Goal: Use online tool/utility: Utilize a website feature to perform a specific function

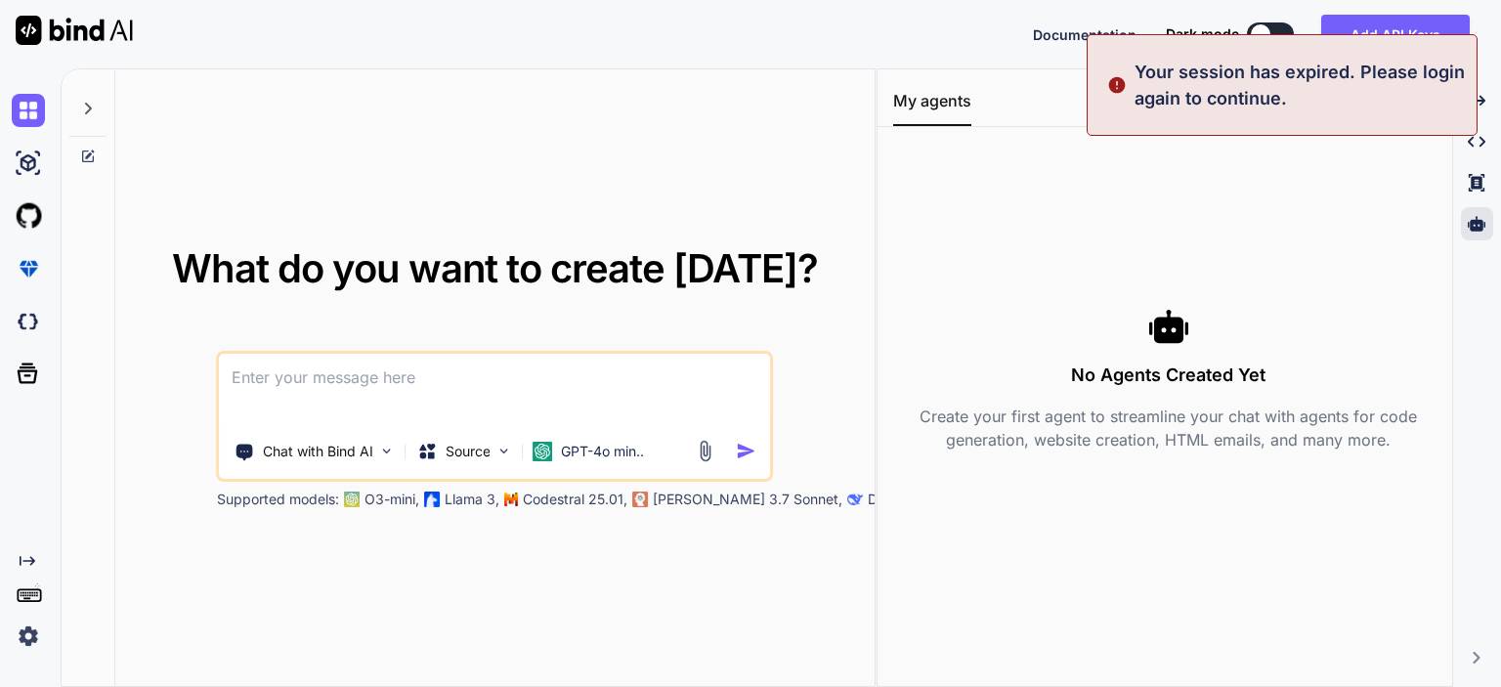
type textarea "x"
click at [1239, 33] on button "Sign in" at bounding box center [1253, 34] width 106 height 39
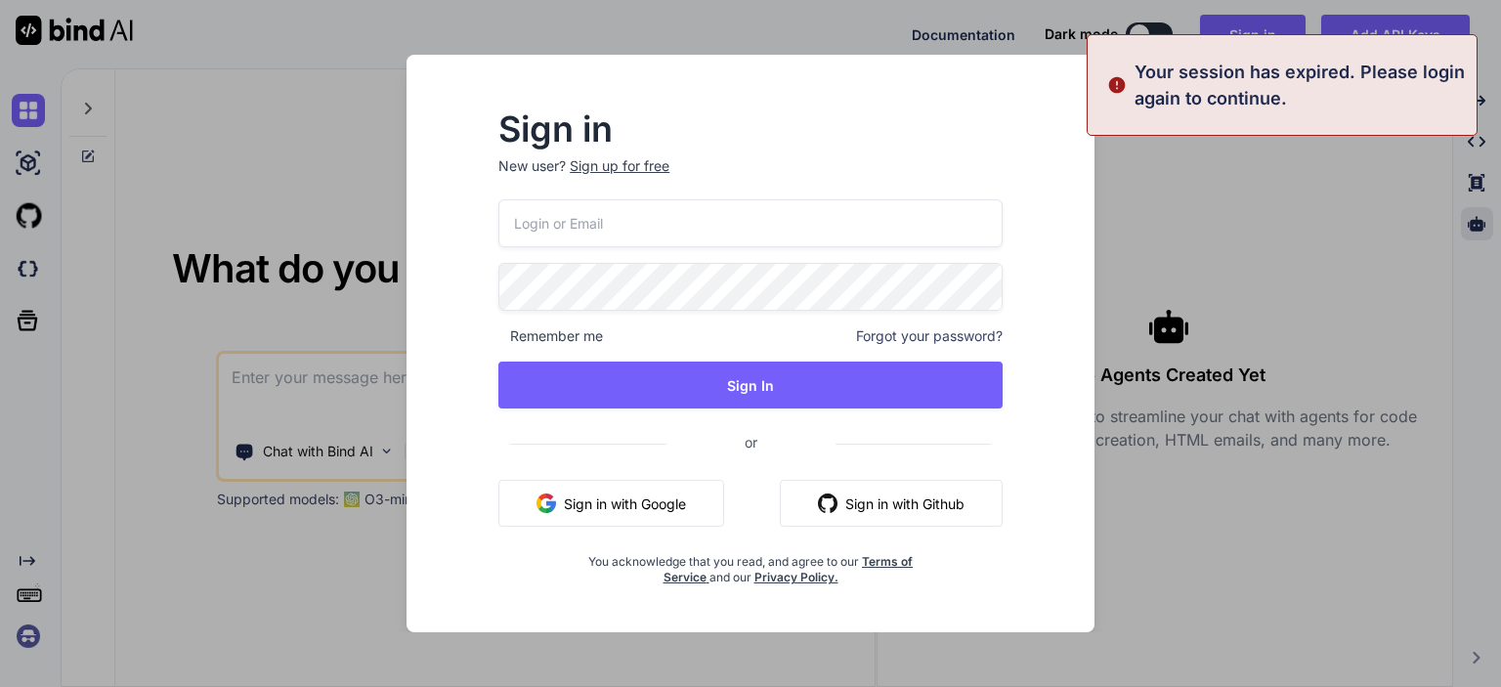
type input "[PERSON_NAME][EMAIL_ADDRESS][DOMAIN_NAME]"
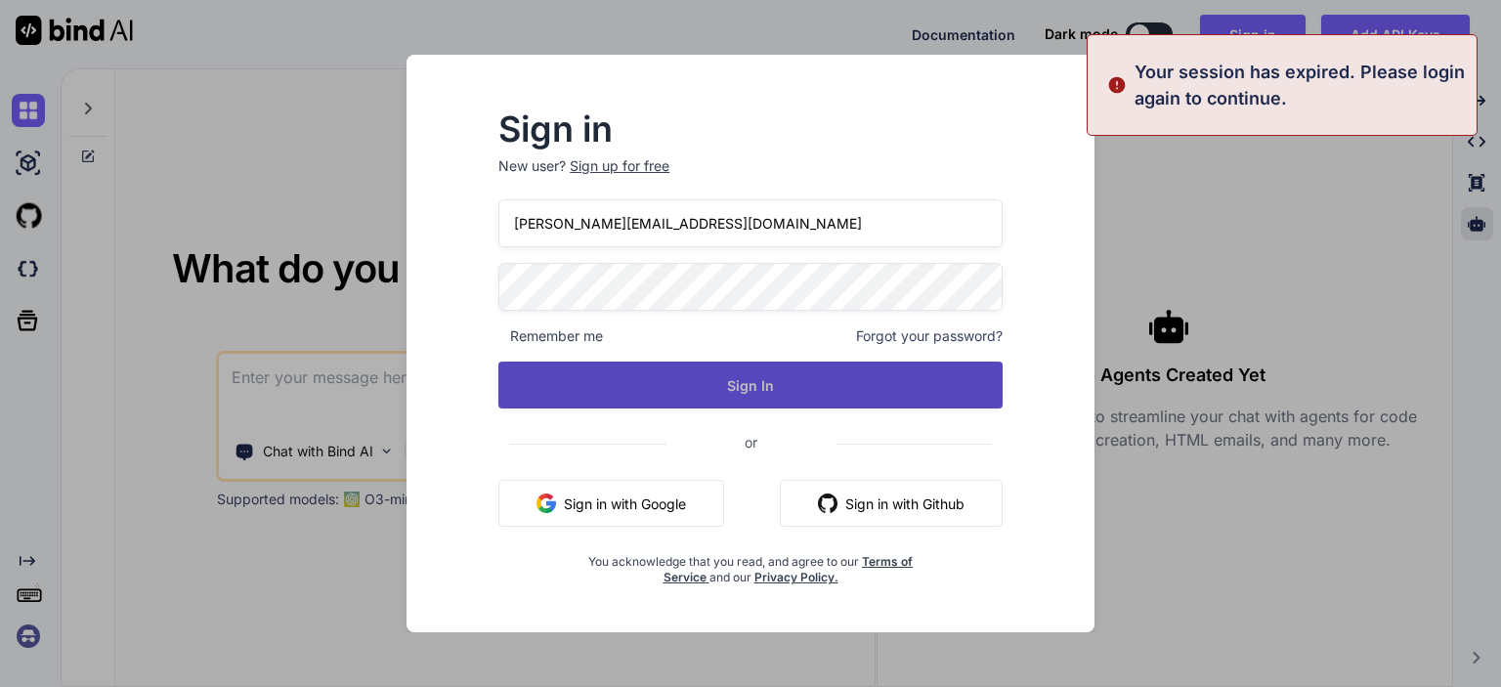
click at [738, 384] on button "Sign In" at bounding box center [750, 385] width 504 height 47
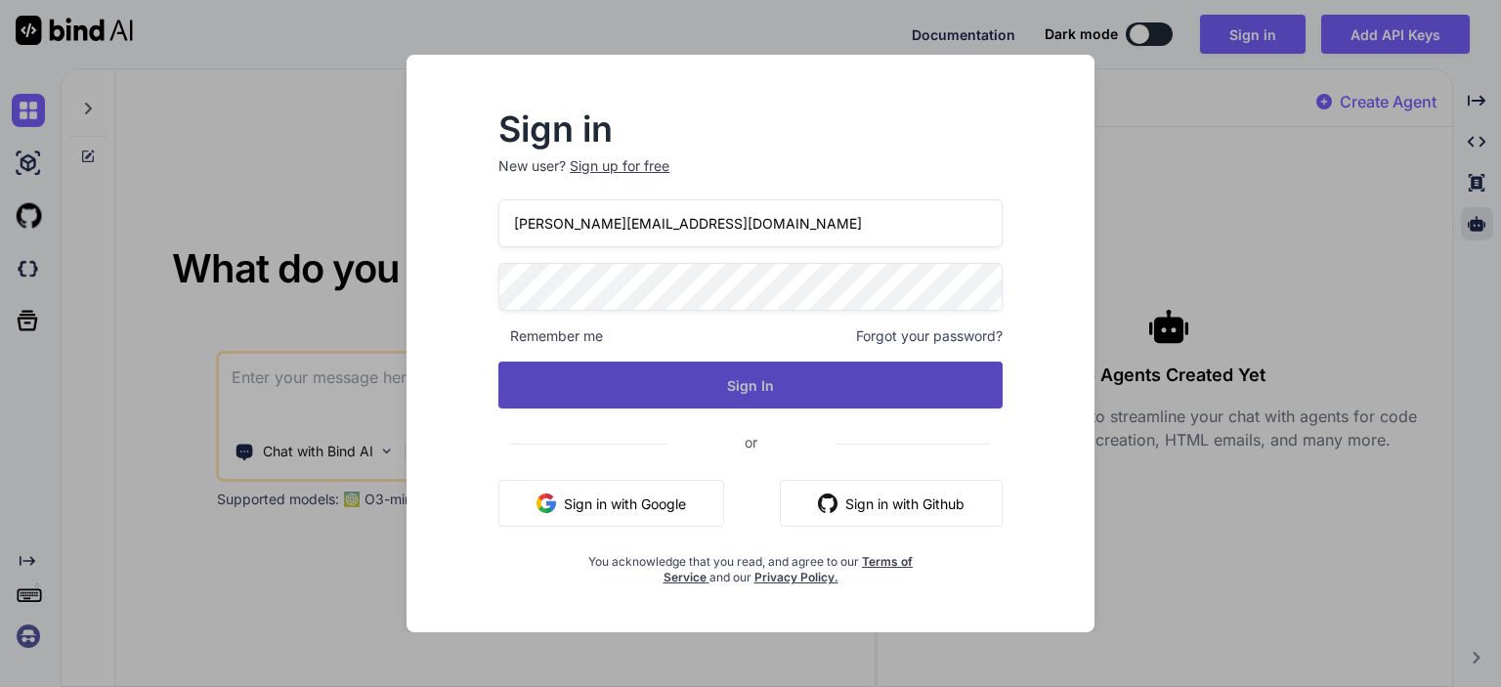
click at [745, 381] on button "Sign In" at bounding box center [750, 385] width 504 height 47
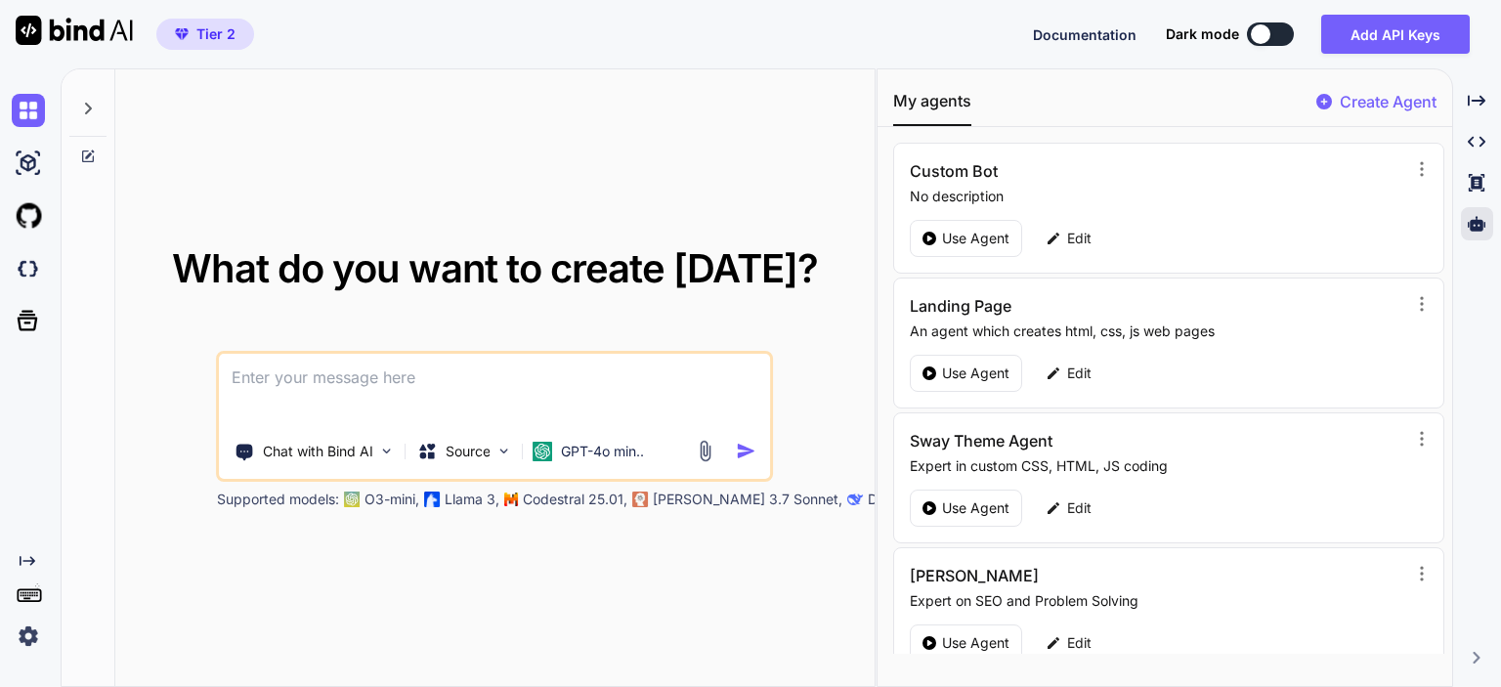
scroll to position [293, 0]
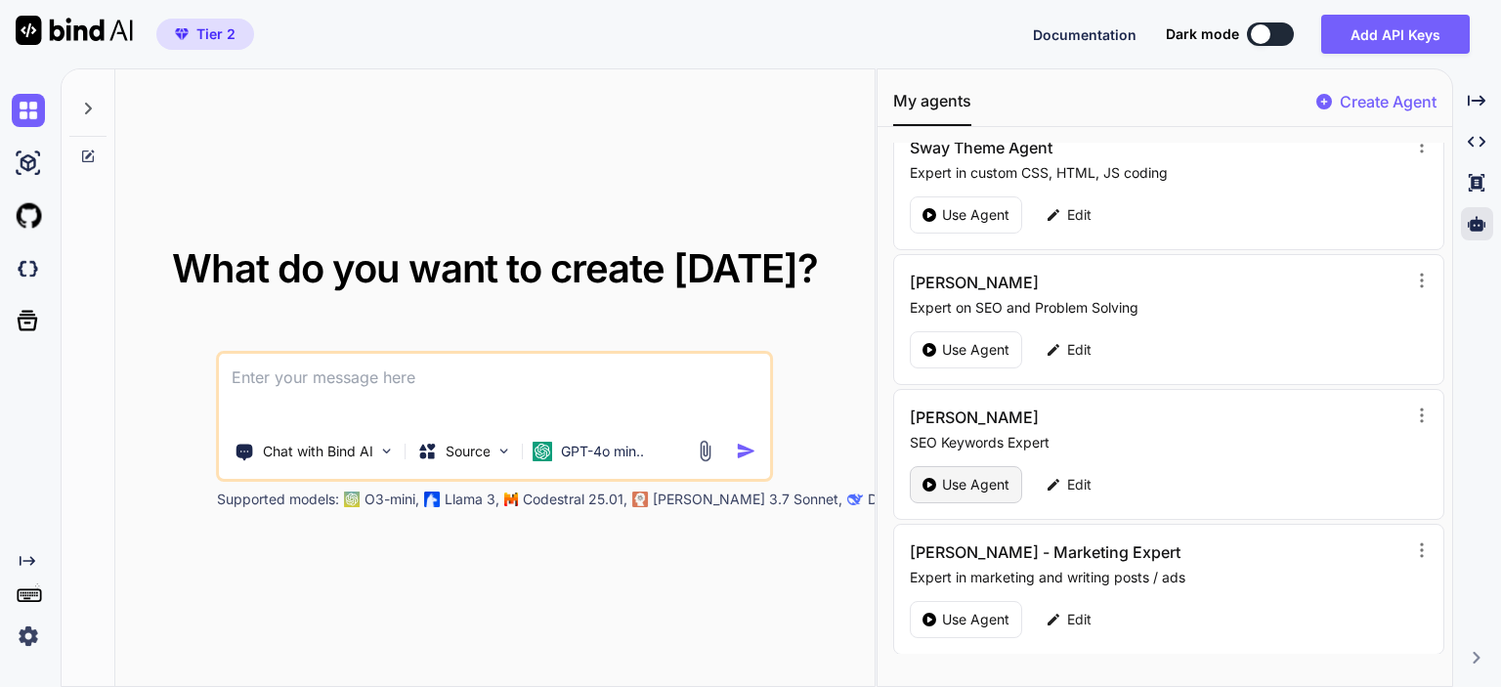
click at [942, 476] on p "Use Agent" at bounding box center [975, 485] width 67 height 20
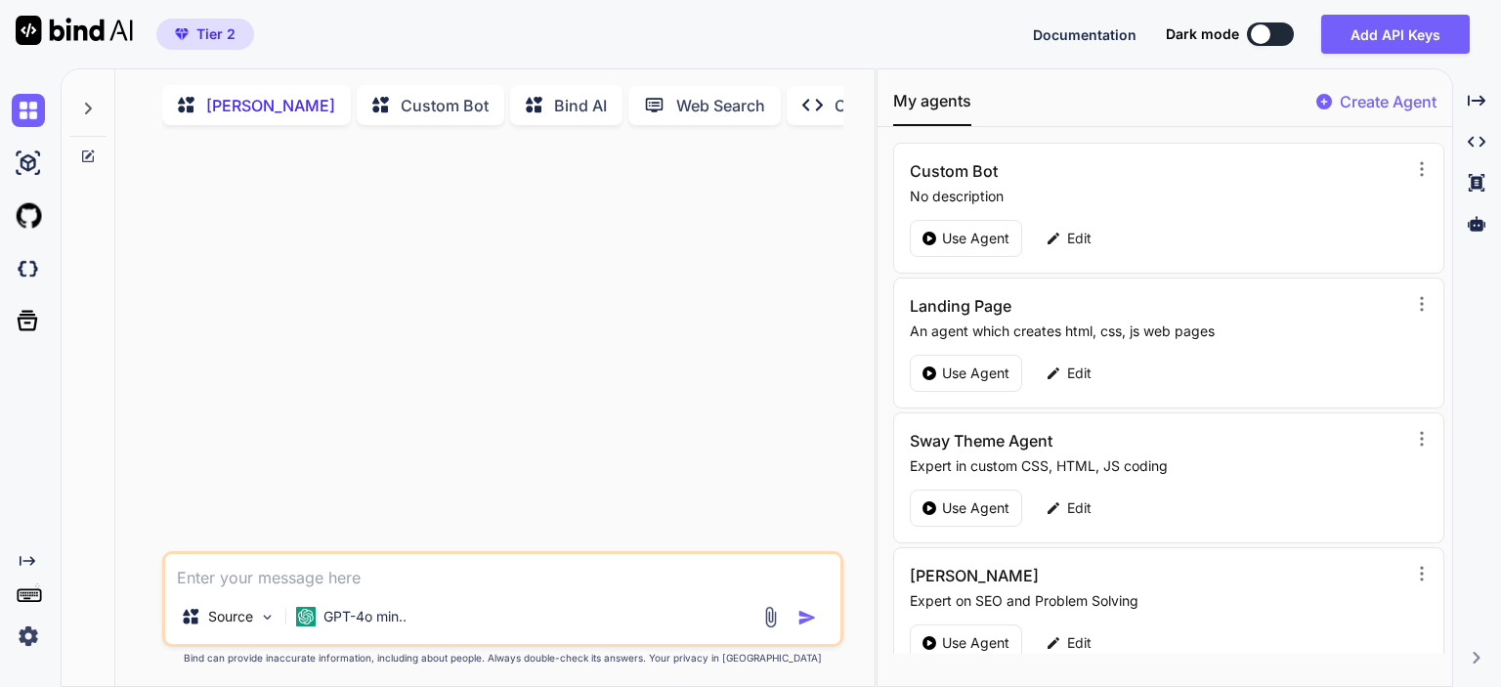
click at [90, 112] on icon at bounding box center [88, 109] width 16 height 16
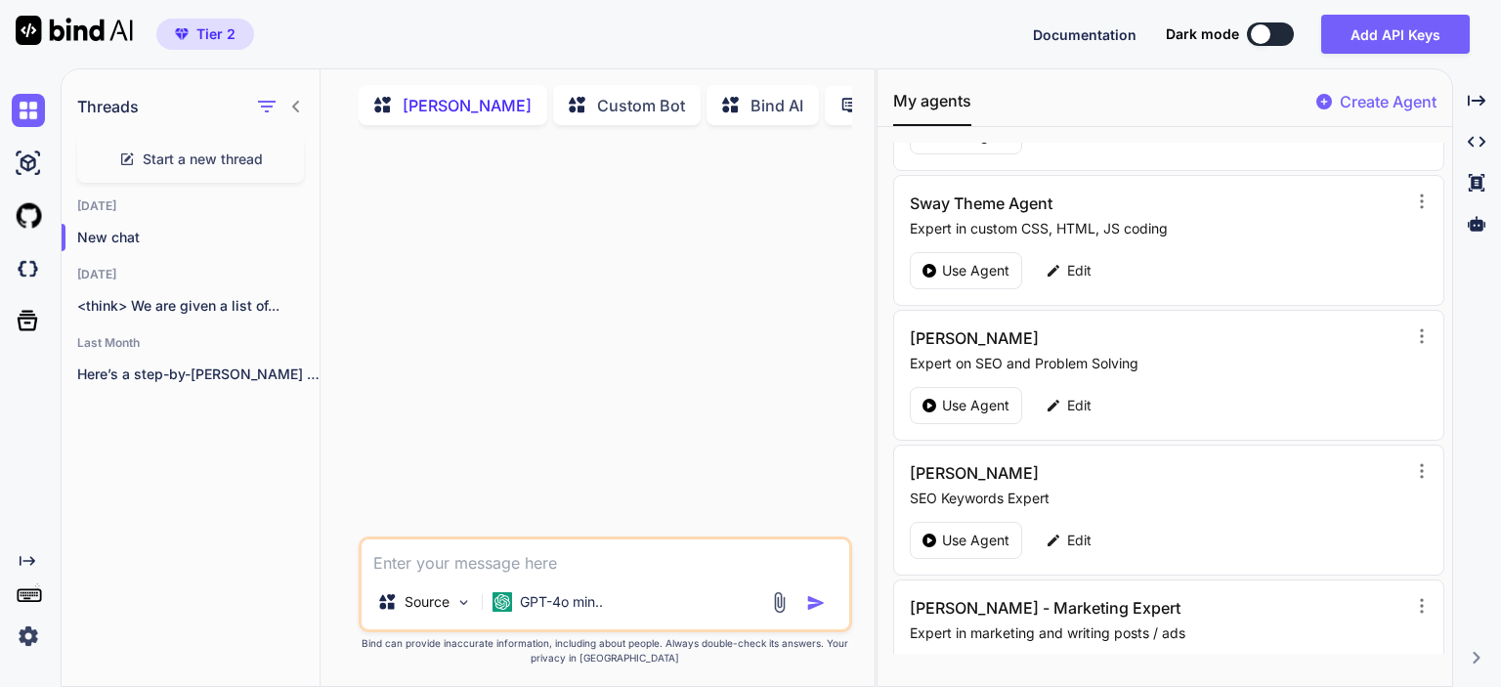
scroll to position [293, 0]
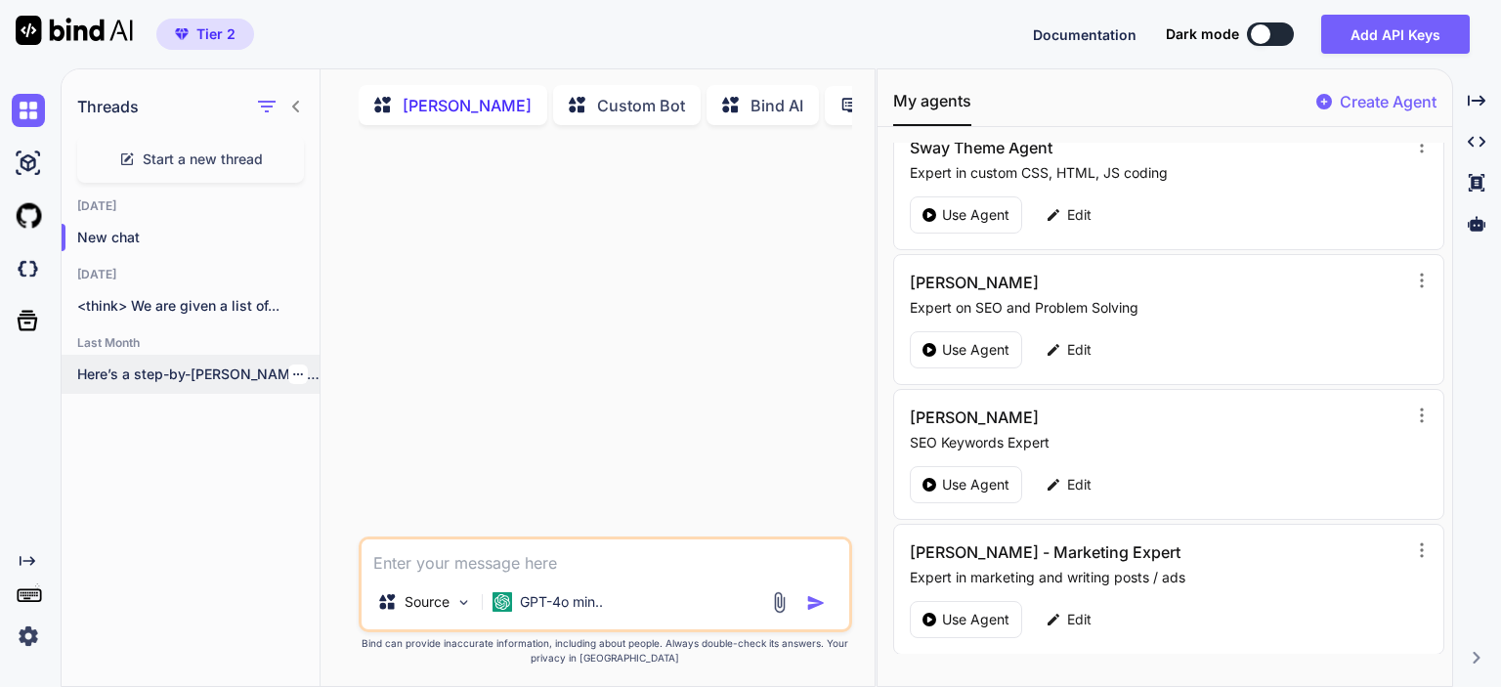
click at [197, 377] on p "Here’s a step-by-[PERSON_NAME] to add your..." at bounding box center [198, 375] width 242 height 20
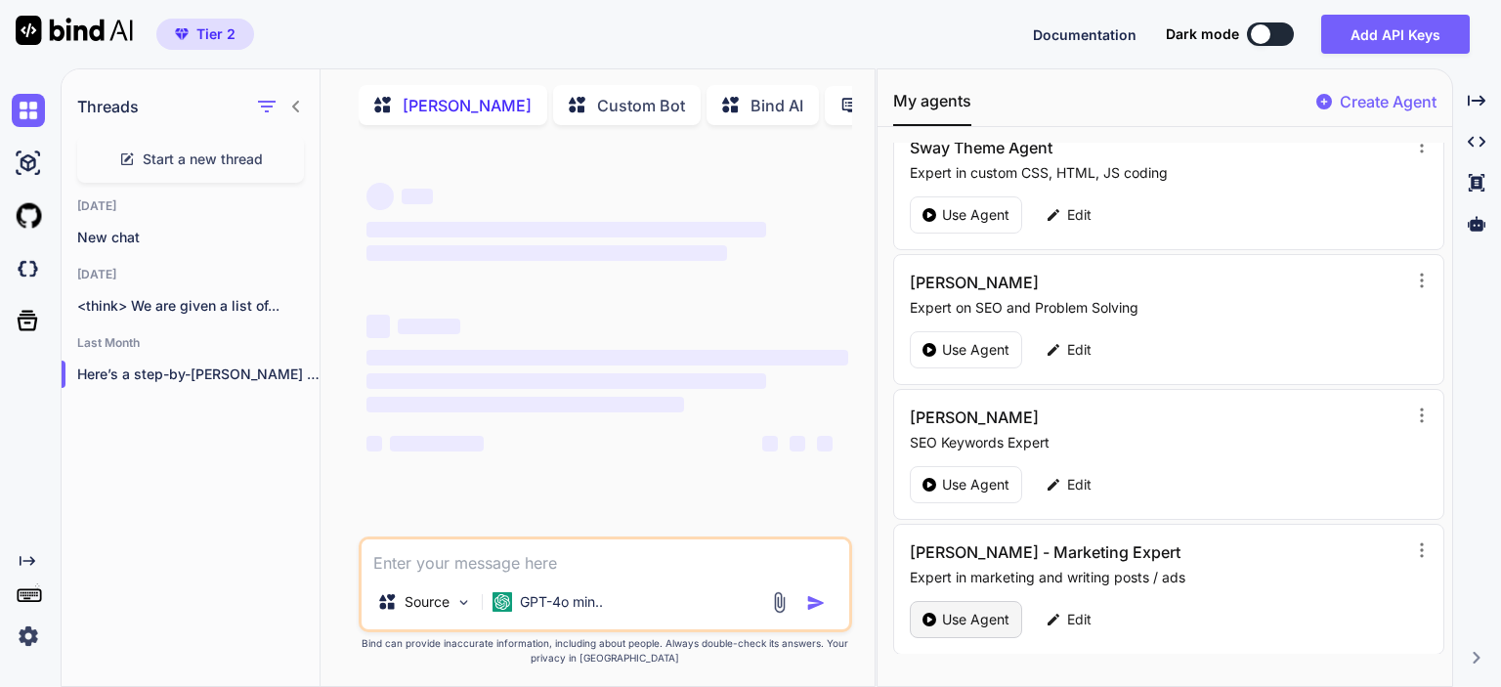
click at [970, 610] on p "Use Agent" at bounding box center [975, 620] width 67 height 20
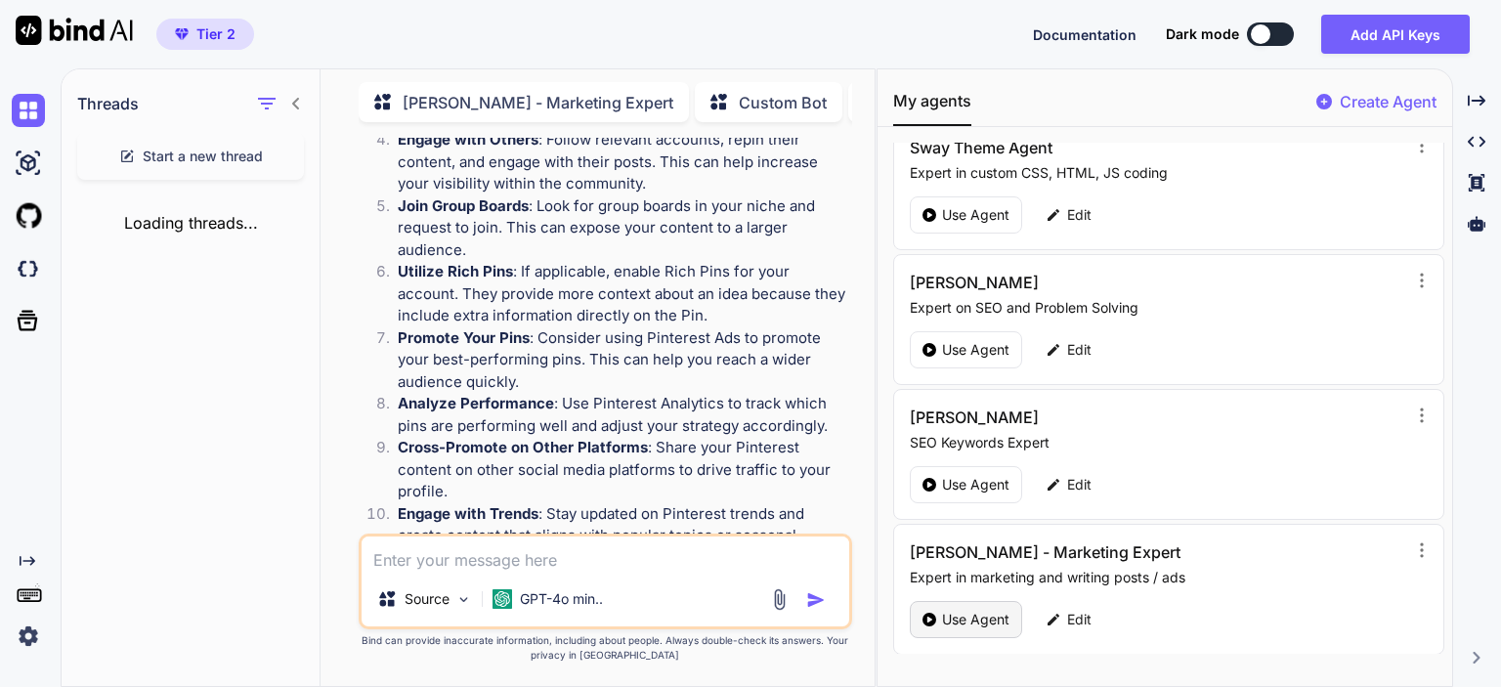
scroll to position [1568, 0]
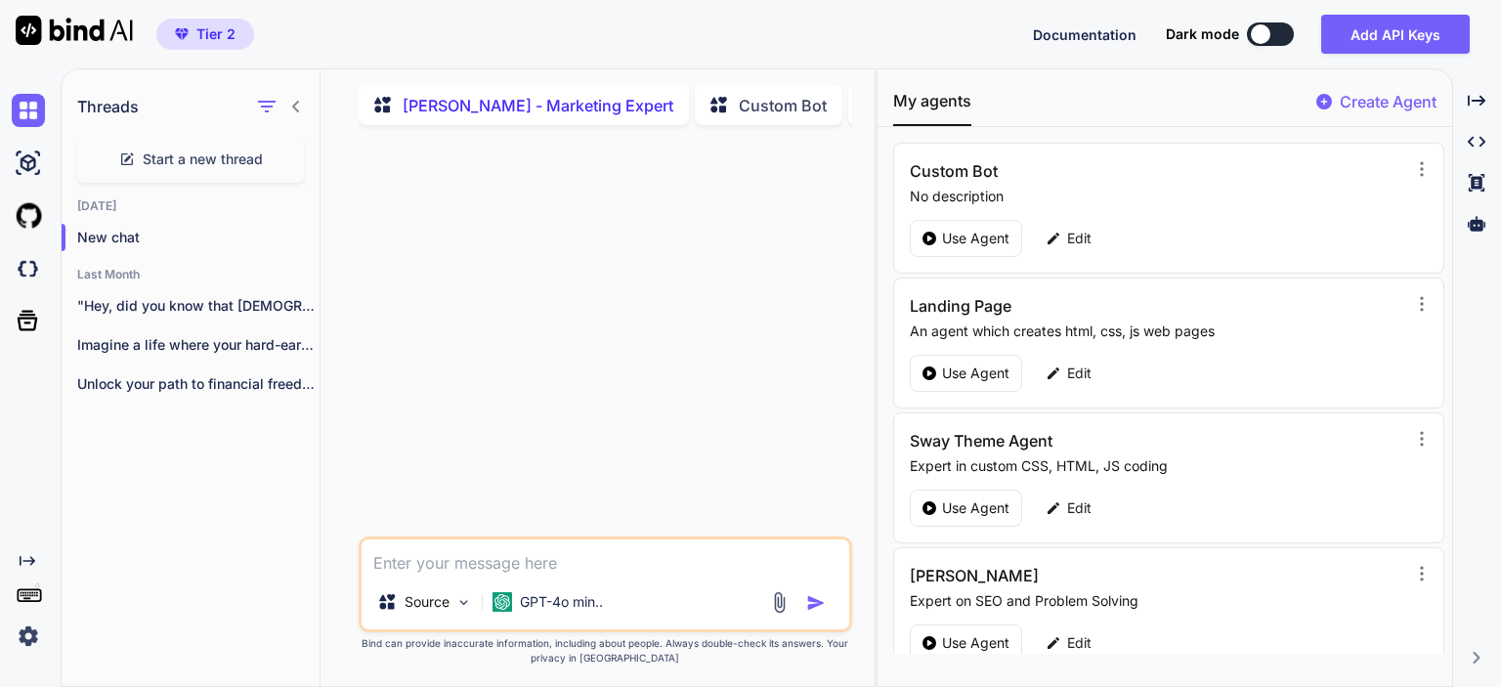
click at [528, 558] on textarea at bounding box center [606, 557] width 488 height 35
click at [196, 381] on p "Unlock your path to financial freedom with..." at bounding box center [198, 384] width 242 height 20
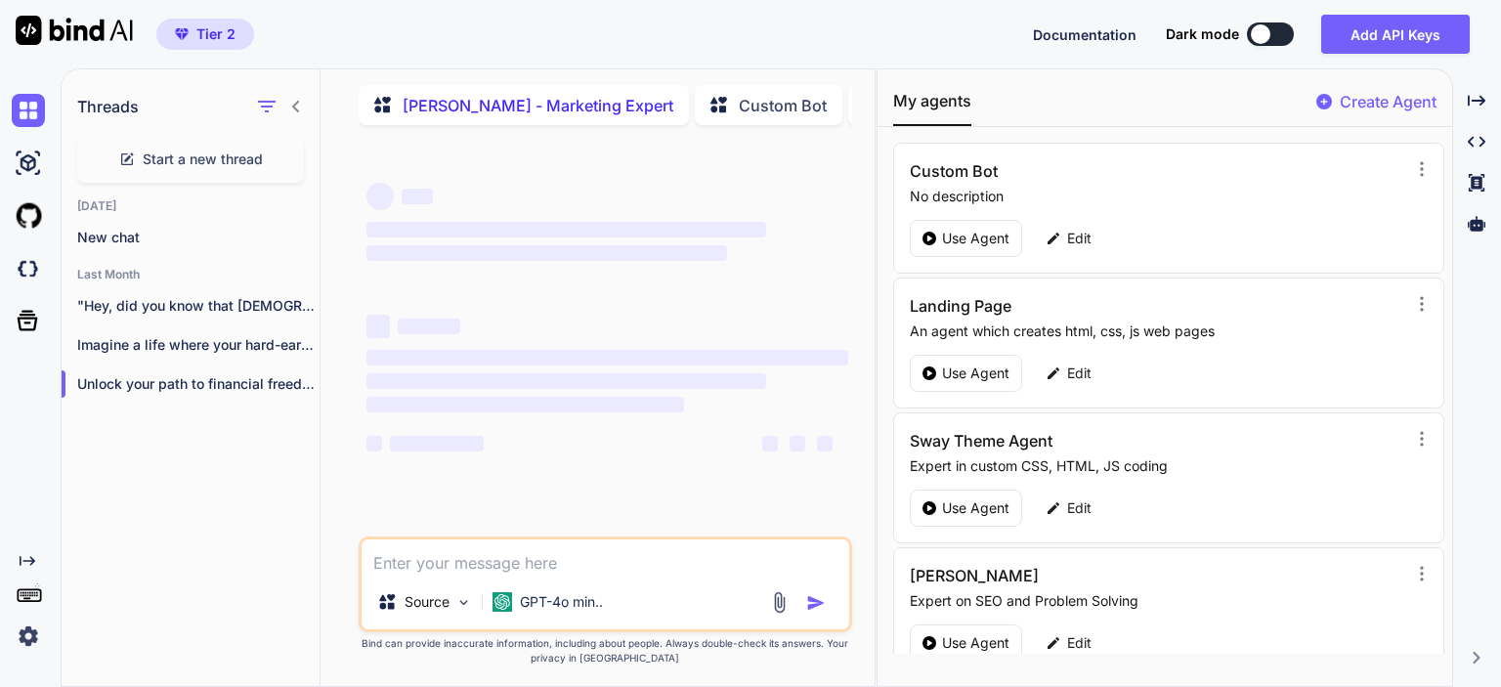
click at [501, 575] on textarea at bounding box center [606, 557] width 488 height 35
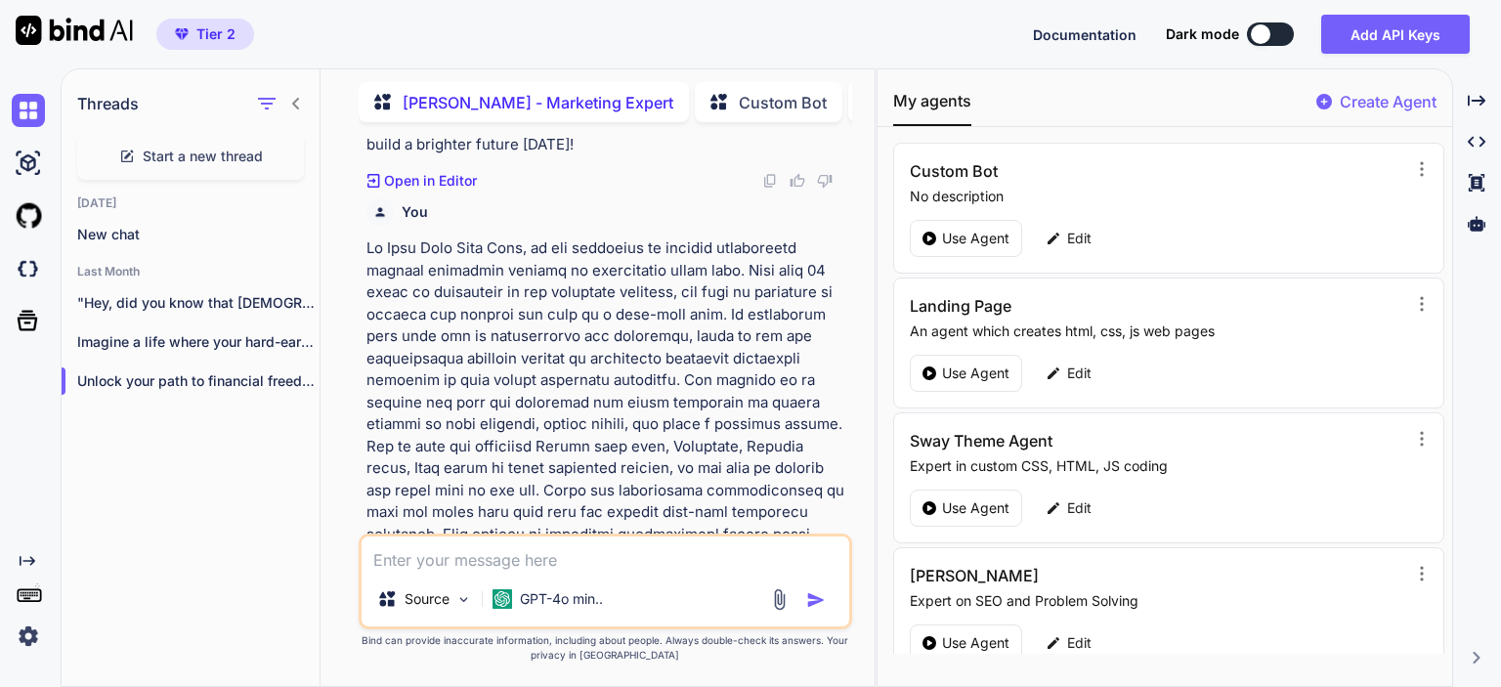
scroll to position [1849, 0]
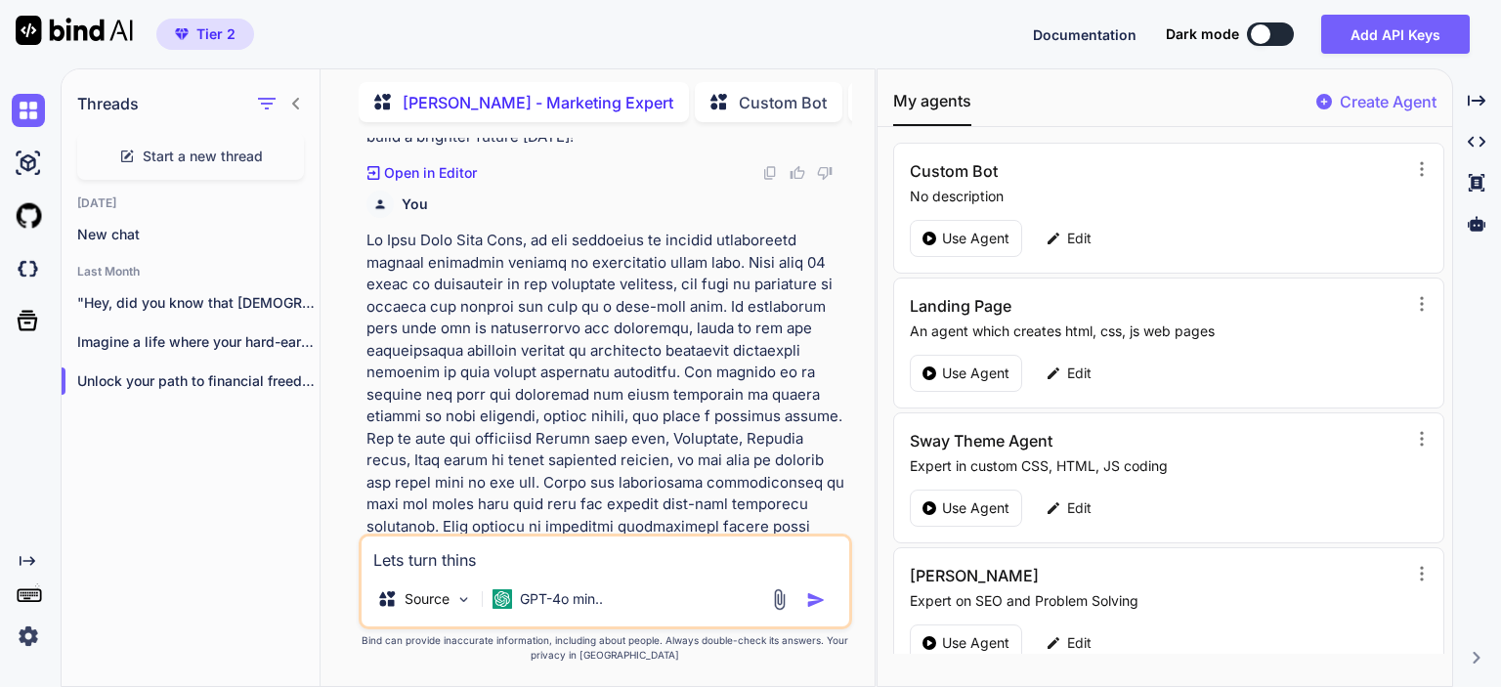
type textarea "Lets turn thin"
type textarea "Please create"
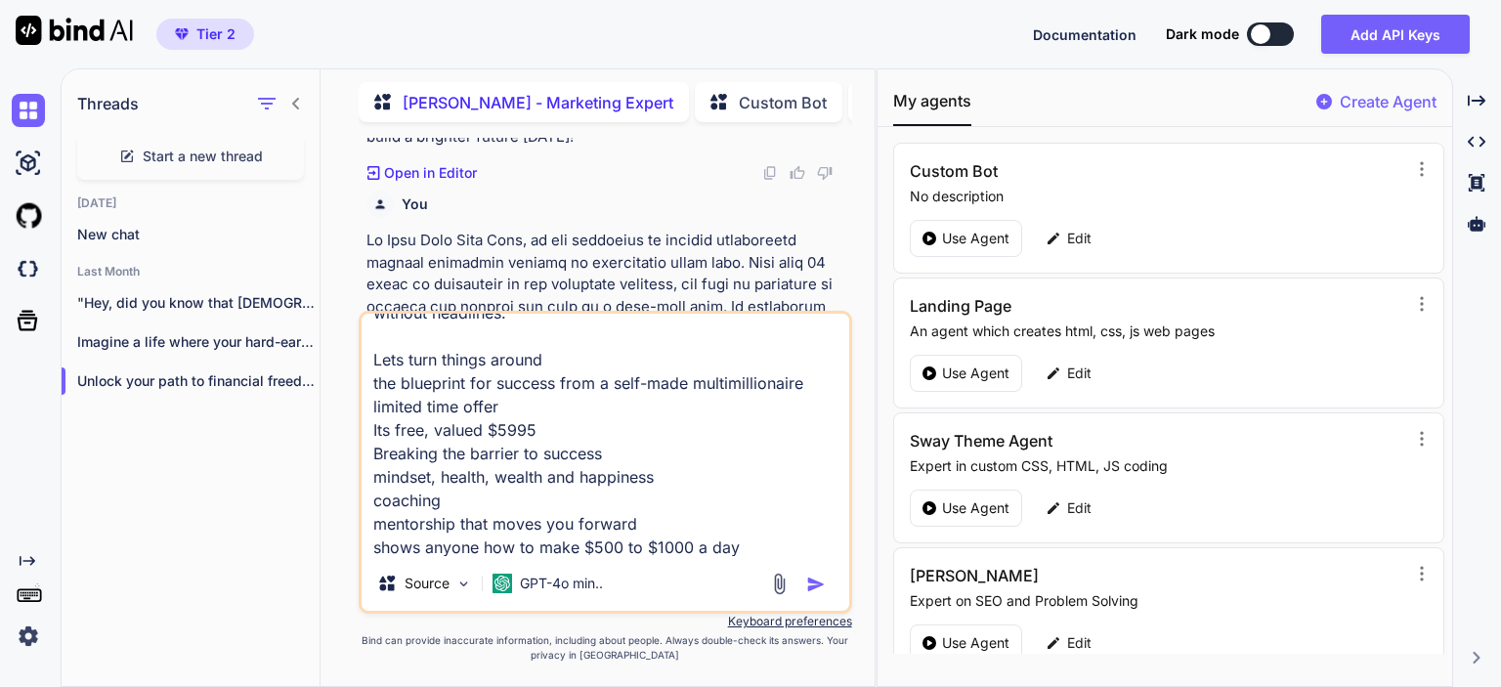
scroll to position [13, 0]
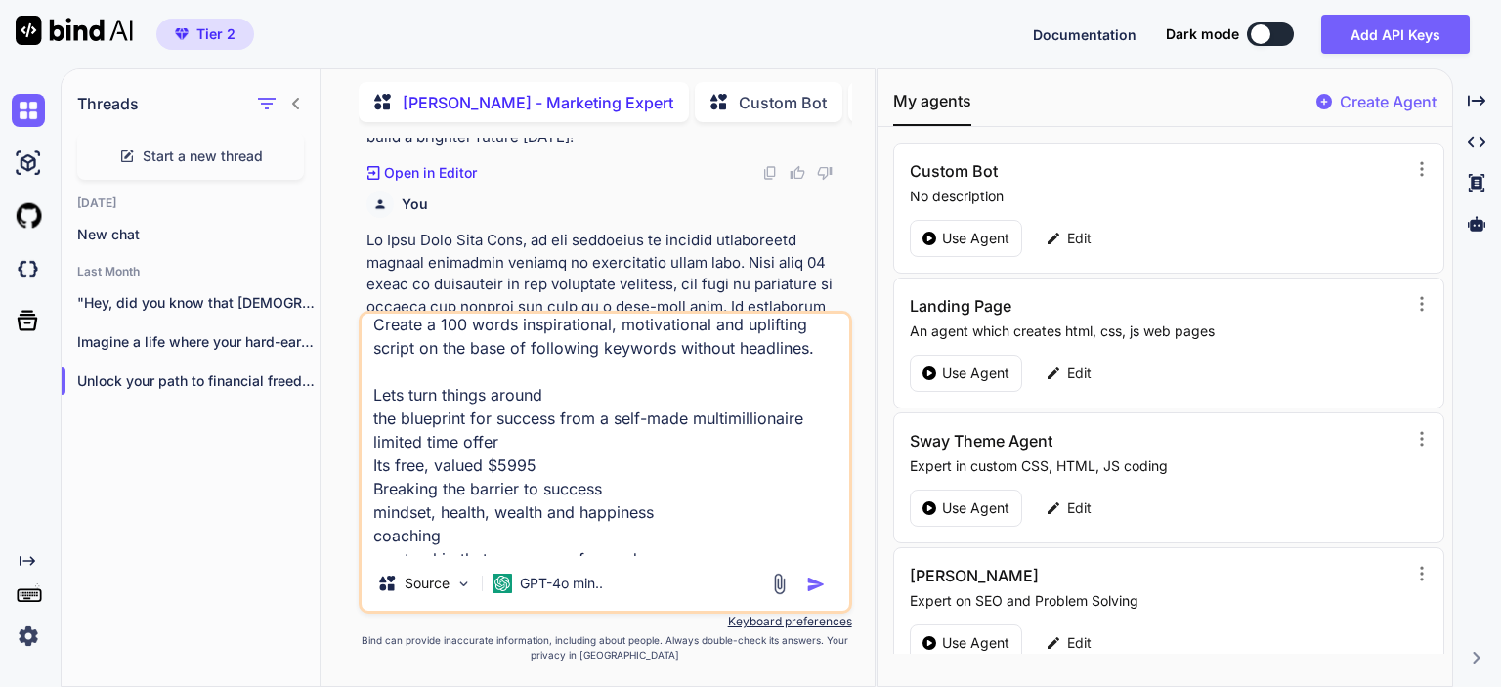
type textarea "Create a 100 words inspirational, motivational and uplifting script on the base…"
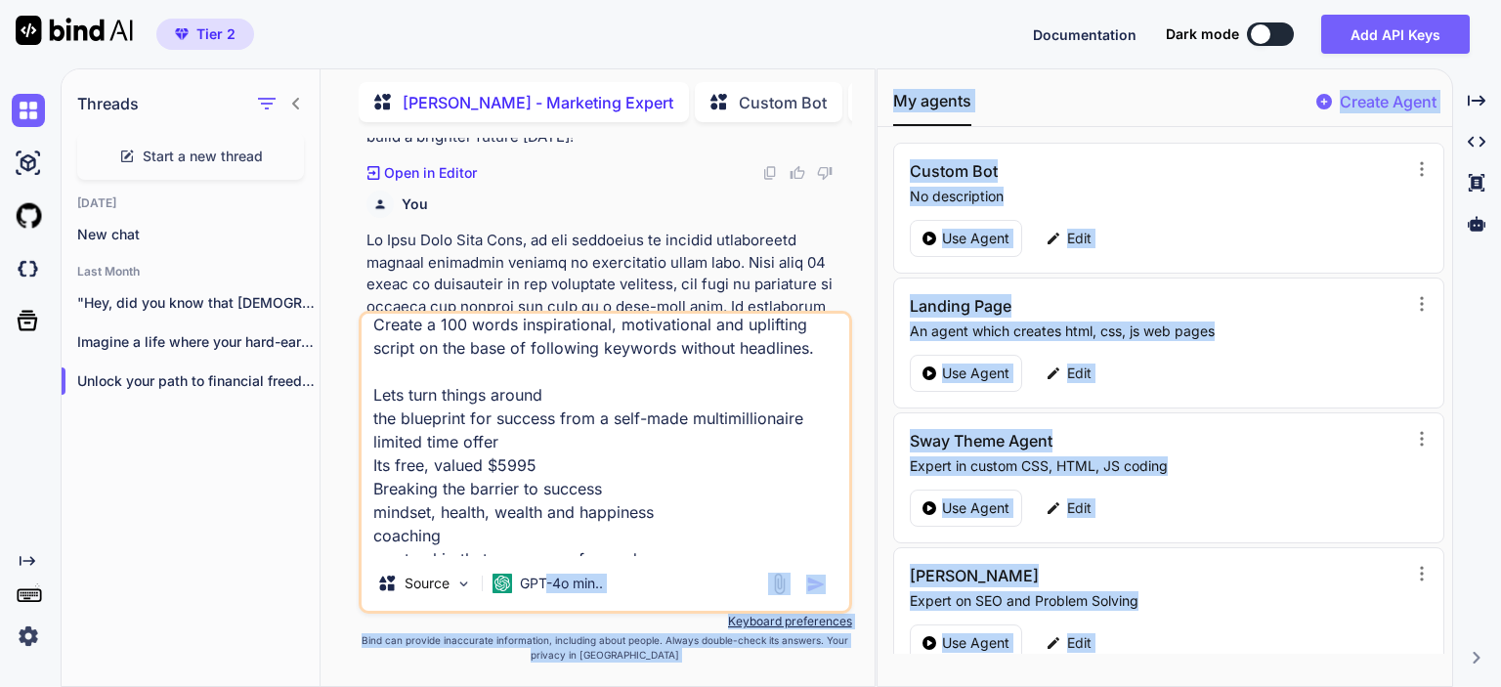
click at [994, 679] on div "Threads Start a new thread [DATE] New chat Last Month "Hey, did you know that […" at bounding box center [781, 377] width 1441 height 619
click at [994, 679] on div "My agents Create Agent Custom Bot No description Use Agent Edit Landing Page An…" at bounding box center [1165, 377] width 575 height 617
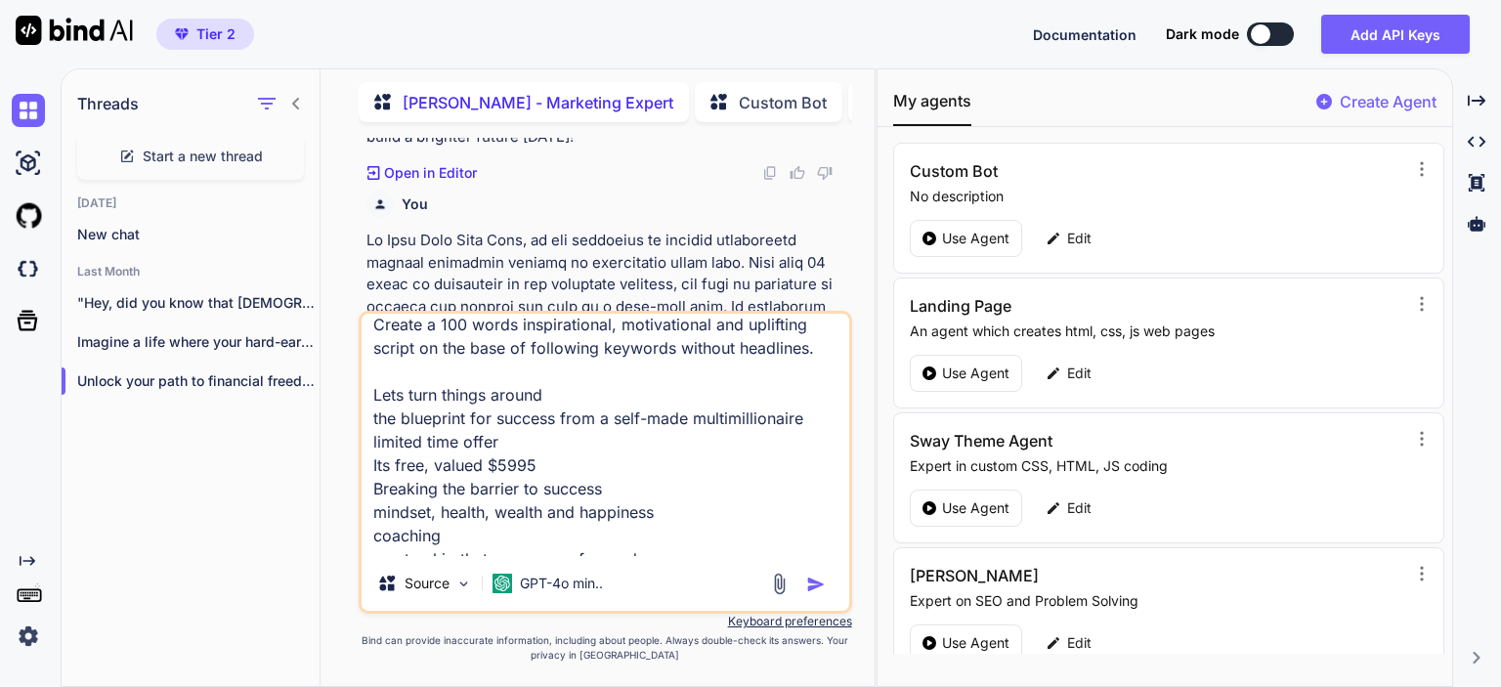
click at [627, 506] on textarea "Create a 100 words inspirational, motivational and uplifting script on the base…" at bounding box center [606, 435] width 488 height 242
click at [813, 585] on img "button" at bounding box center [816, 585] width 20 height 20
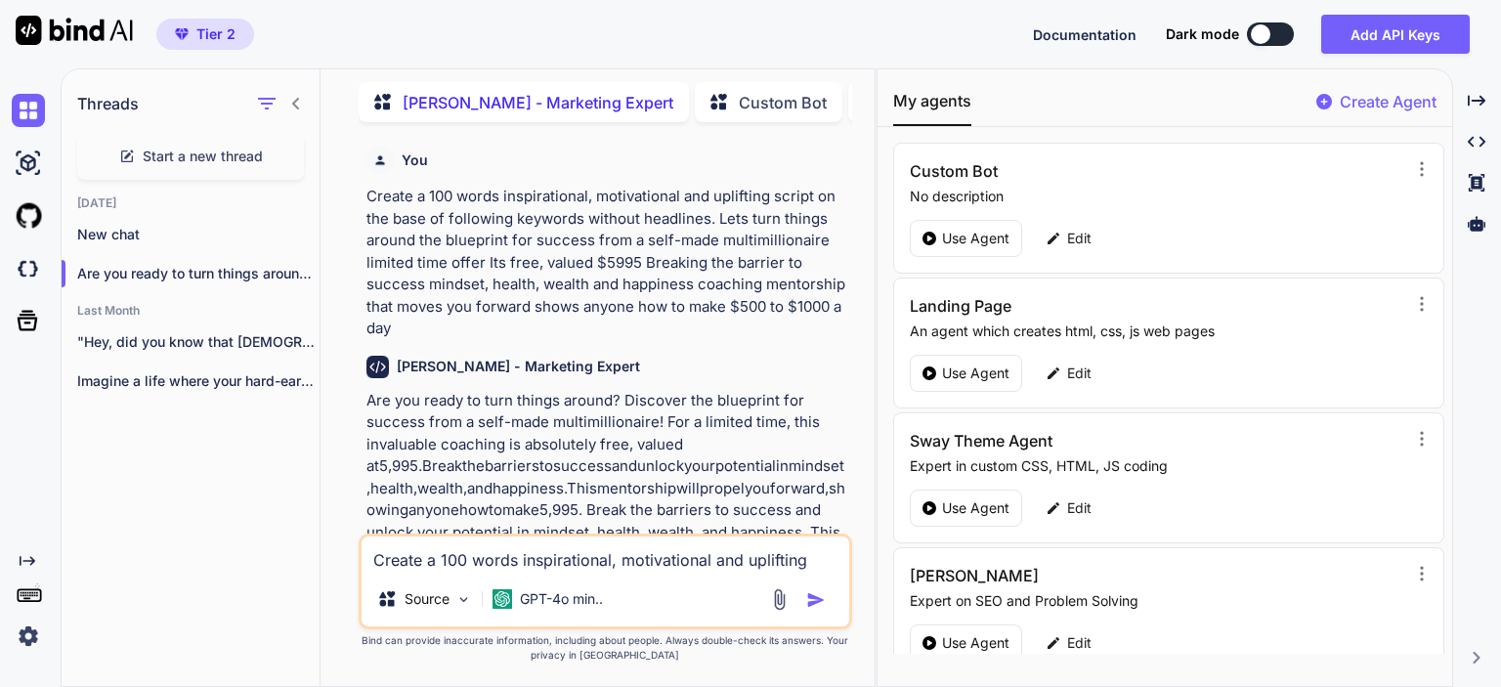
scroll to position [2560, 0]
click at [469, 556] on textarea "Create a 100 words inspirational, motivational and uplifting script on the base…" at bounding box center [606, 554] width 488 height 35
paste textarea "Create a 100 words inspirational, motivational and uplifting script on the base…"
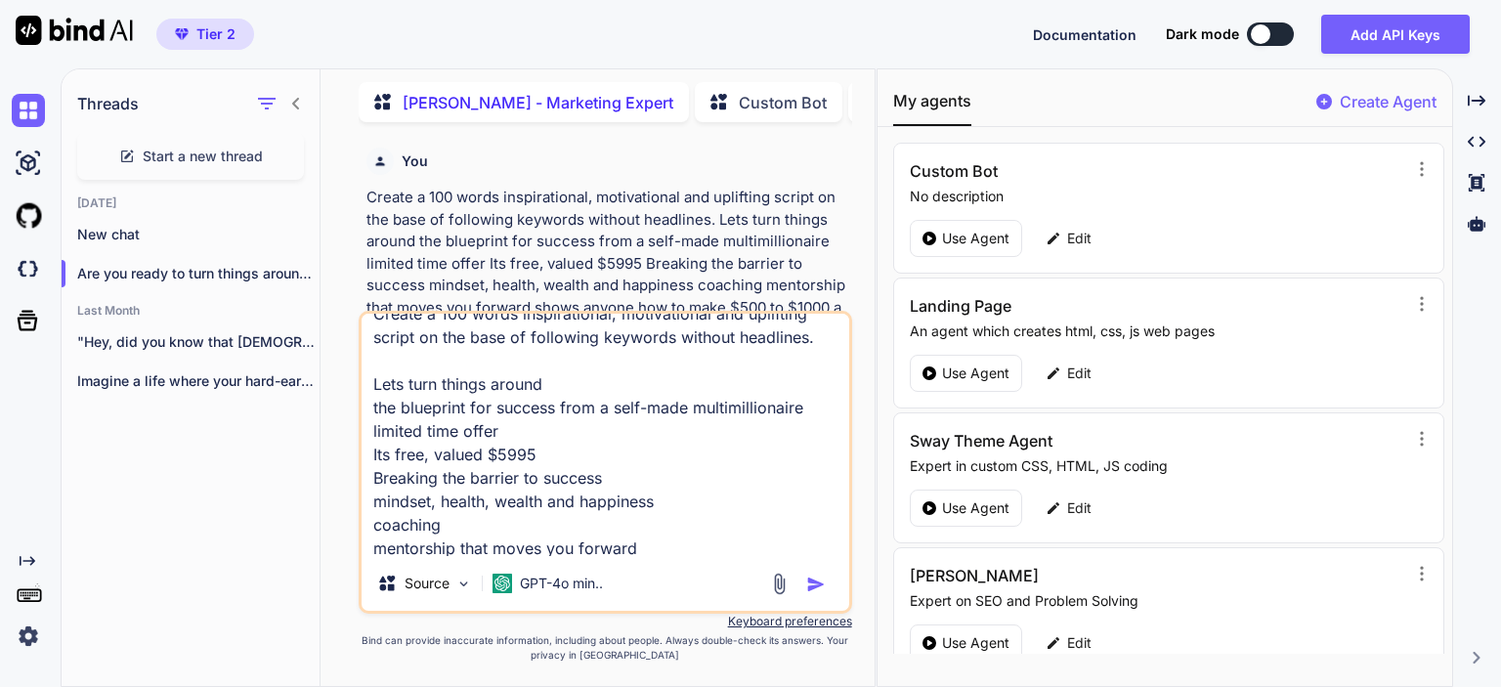
scroll to position [0, 0]
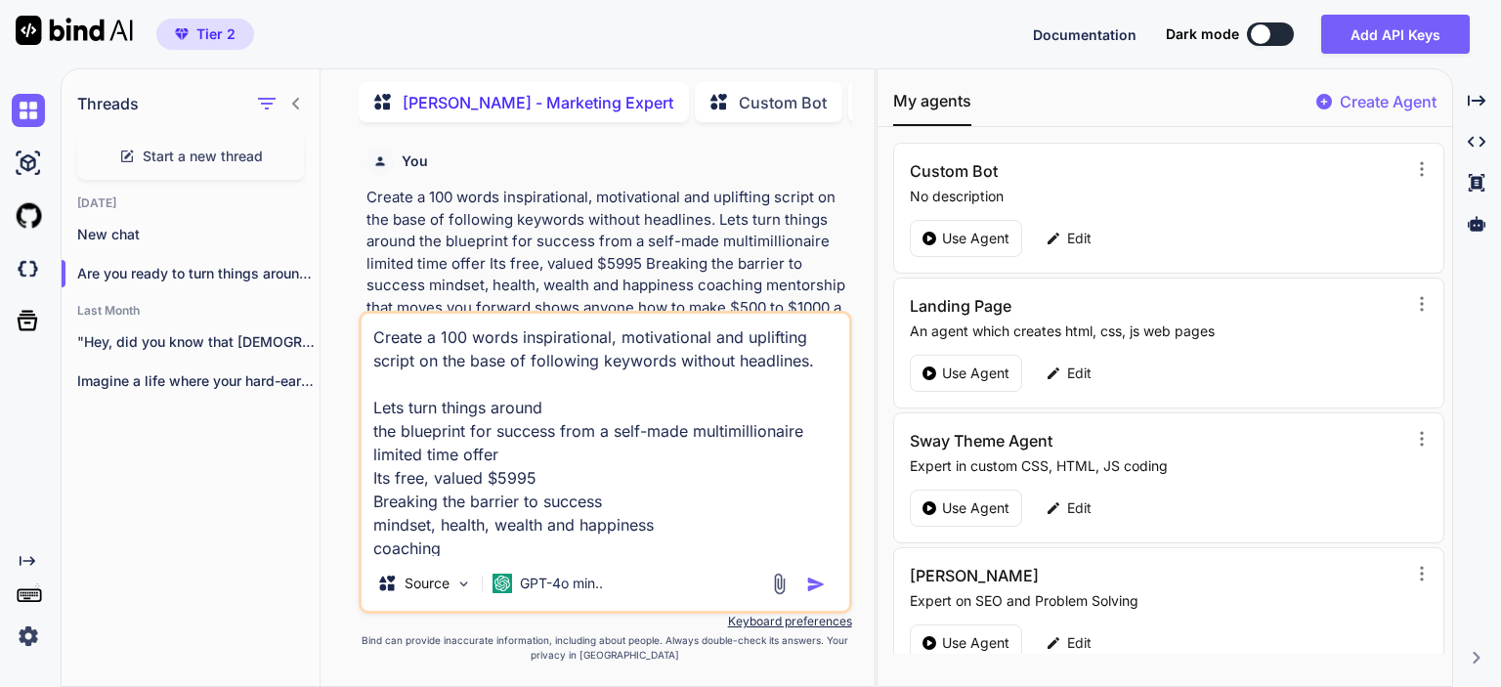
click at [454, 336] on textarea "Create a 100 words inspirational, motivational and uplifting script on the base…" at bounding box center [606, 435] width 488 height 242
click at [672, 531] on textarea "Create a 150 words inspirational, motivational and uplifting script on the base…" at bounding box center [606, 435] width 488 height 242
type textarea "Create a 150 words inspirational, motivational and uplifting script on the base…"
click at [811, 584] on img "button" at bounding box center [816, 585] width 20 height 20
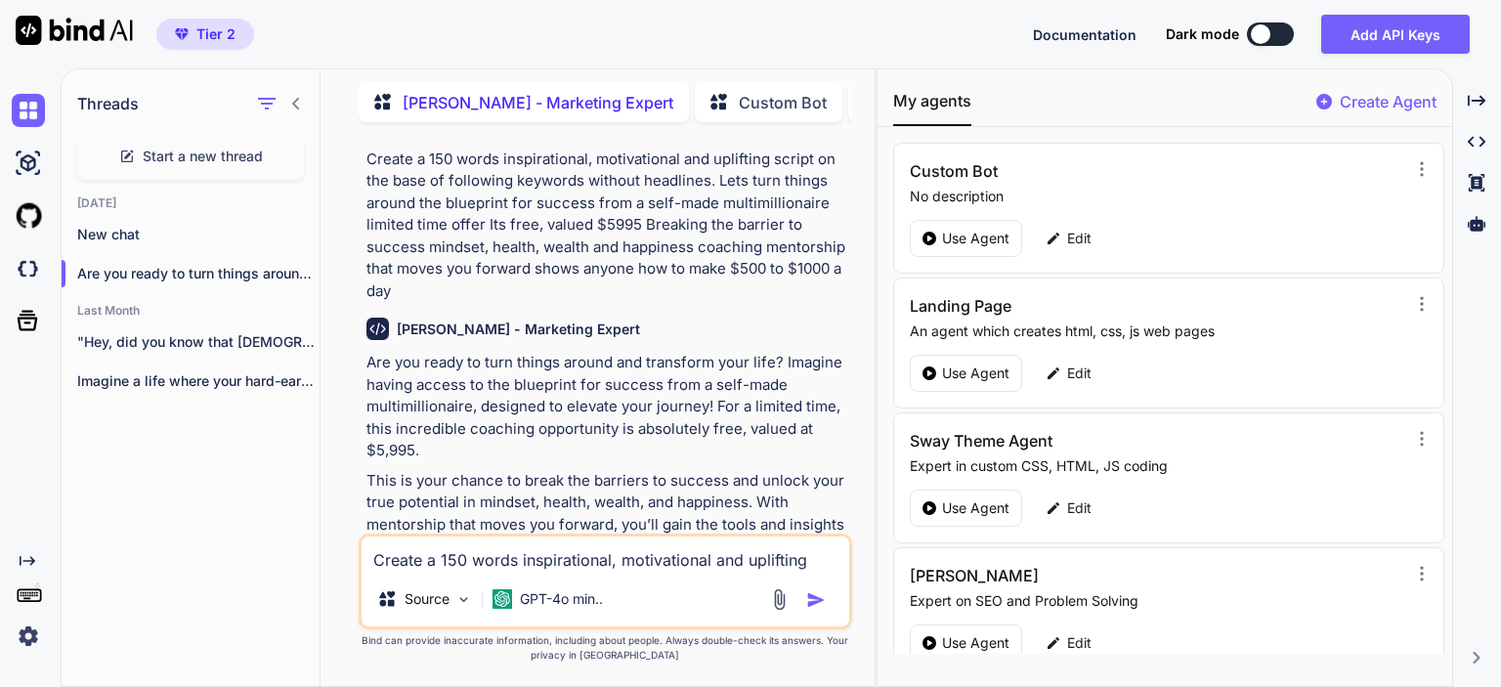
scroll to position [3170, 0]
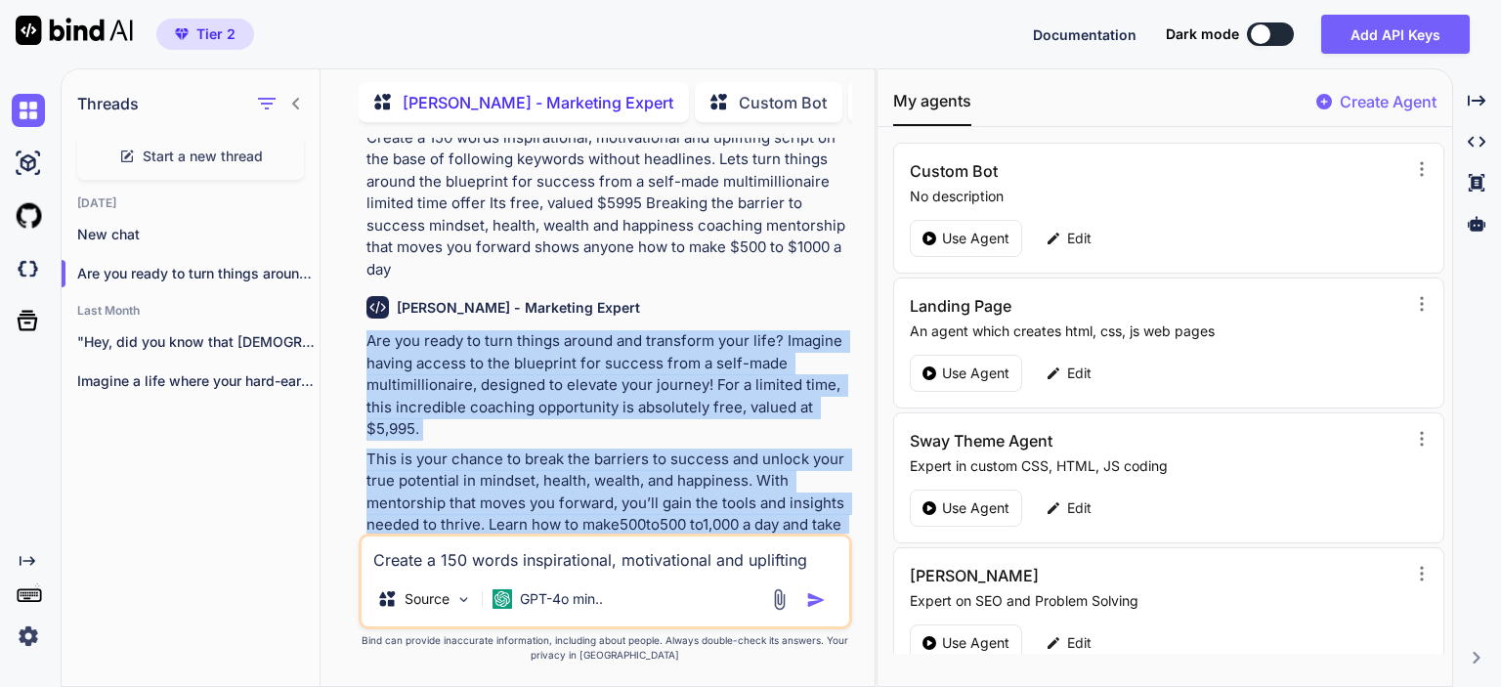
drag, startPoint x: 629, startPoint y: 488, endPoint x: 351, endPoint y: 188, distance: 409.4
click at [351, 188] on div "You separate the words like FinancialFreedom can be split into two words, Finan…" at bounding box center [605, 412] width 539 height 548
copy div "Are you ready to turn things around and transform your life? Imagine having acc…"
click at [578, 449] on p "This is your chance to break the barriers to success and unlock your true poten…" at bounding box center [608, 504] width 482 height 110
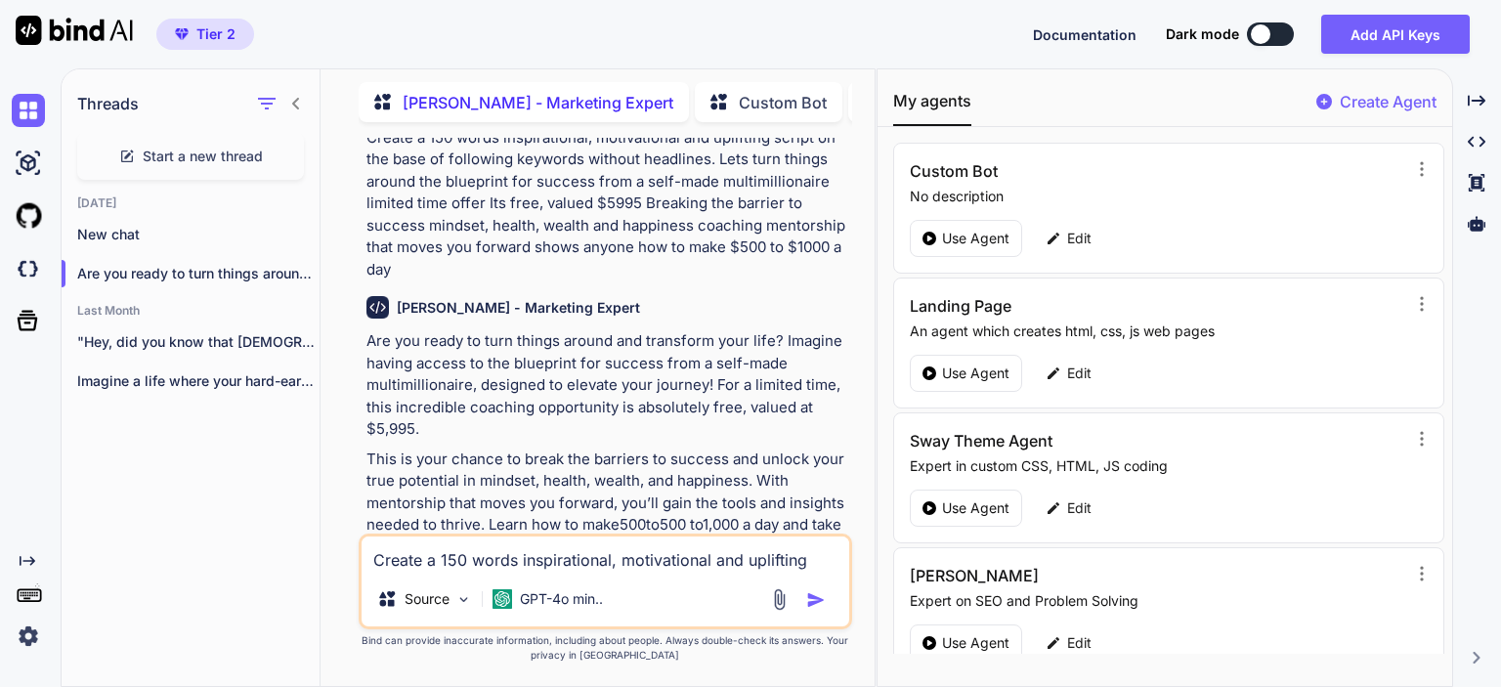
click at [653, 563] on textarea "Create a 150 words inspirational, motivational and uplifting script on the base…" at bounding box center [606, 554] width 488 height 35
paste textarea "Click on the link below to gain immediate access before all spots are filled up."
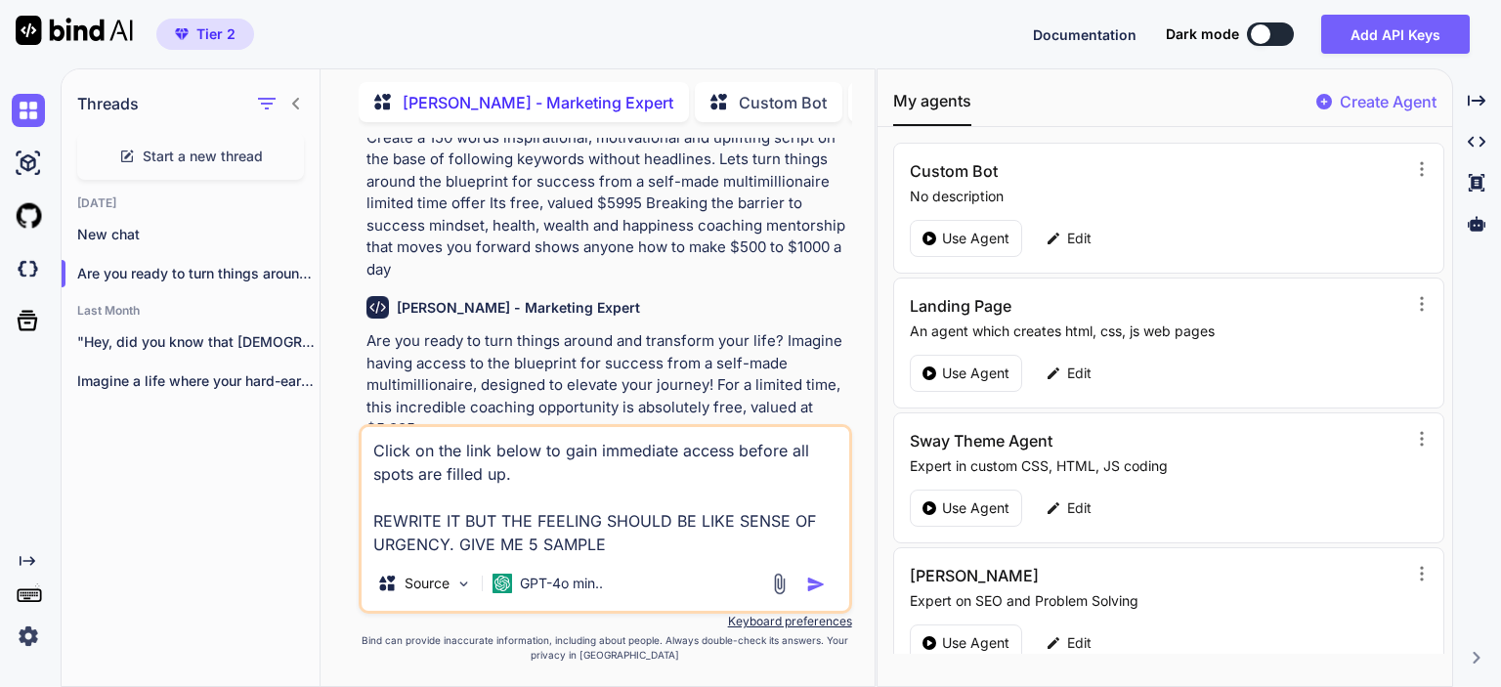
type textarea "Click on the link below to gain immediate access before all spots are filled up…"
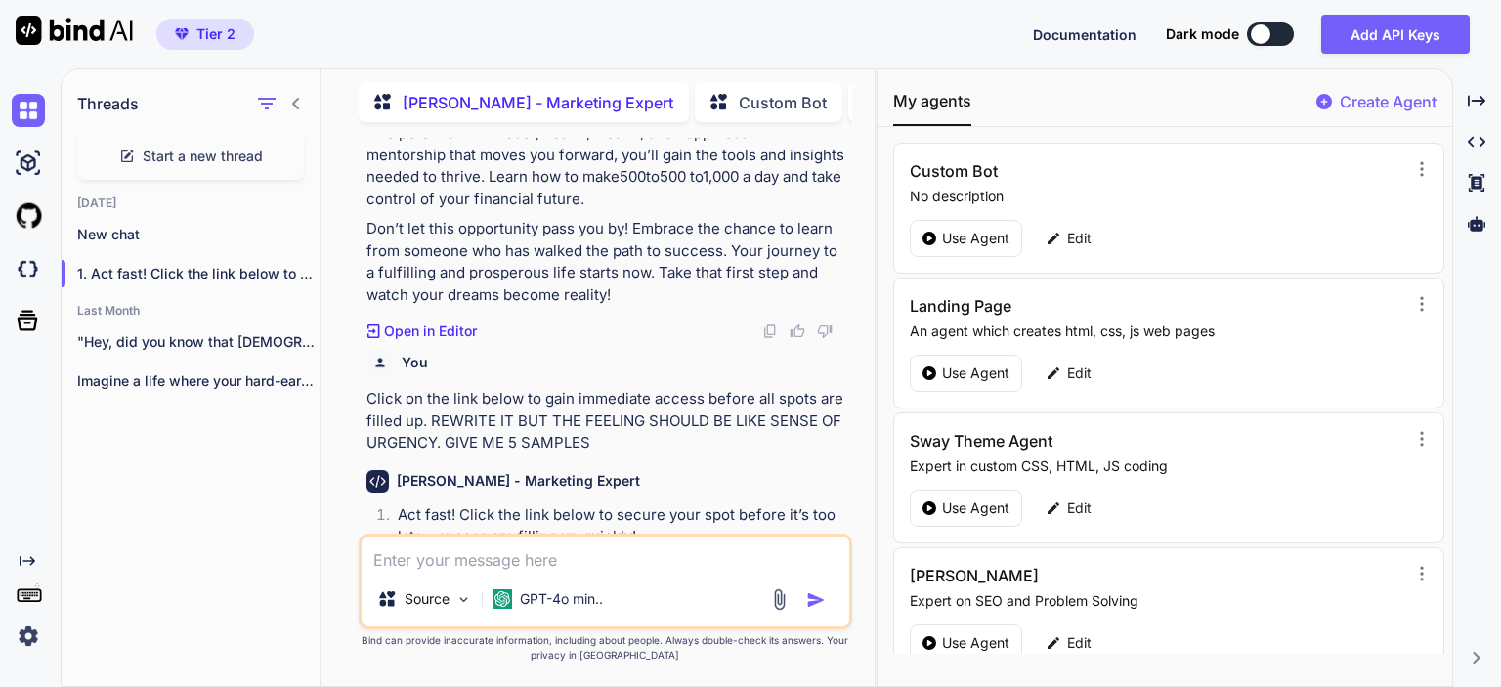
scroll to position [3587, 0]
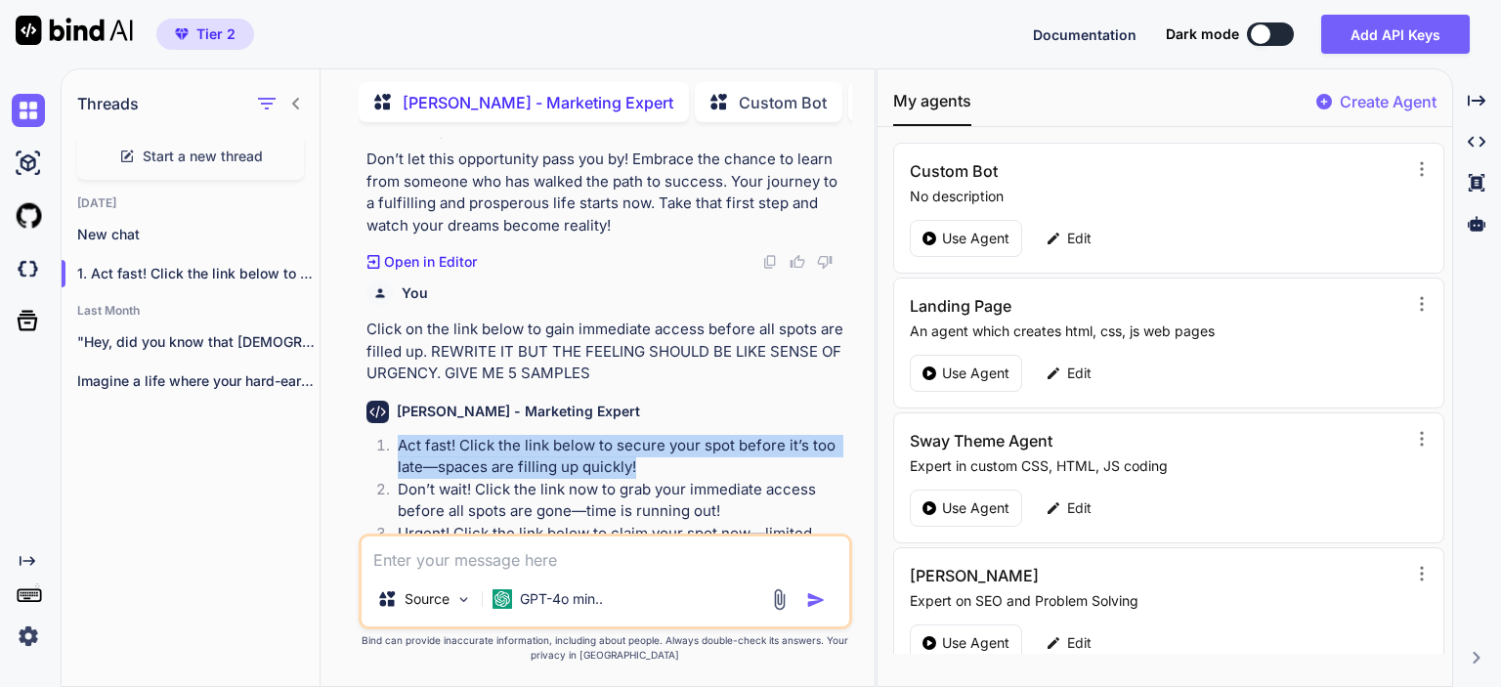
drag, startPoint x: 402, startPoint y: 287, endPoint x: 636, endPoint y: 316, distance: 236.3
click at [636, 435] on p "Act fast! Click the link below to secure your spot before it’s too late—spaces …" at bounding box center [623, 457] width 451 height 44
copy p "Act fast! Click the link below to secure your spot before it’s too late—spaces …"
